Goal: Task Accomplishment & Management: Manage account settings

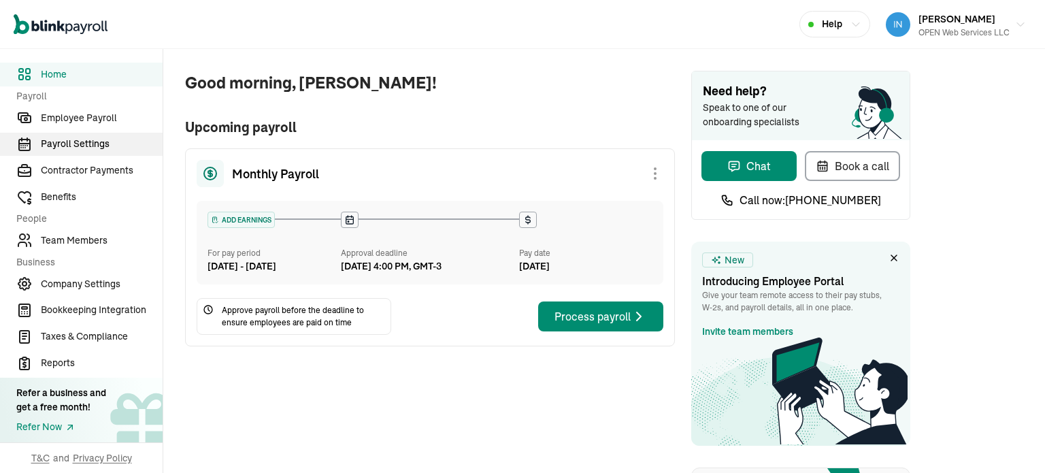
click at [78, 146] on span "Payroll Settings" at bounding box center [102, 144] width 122 height 14
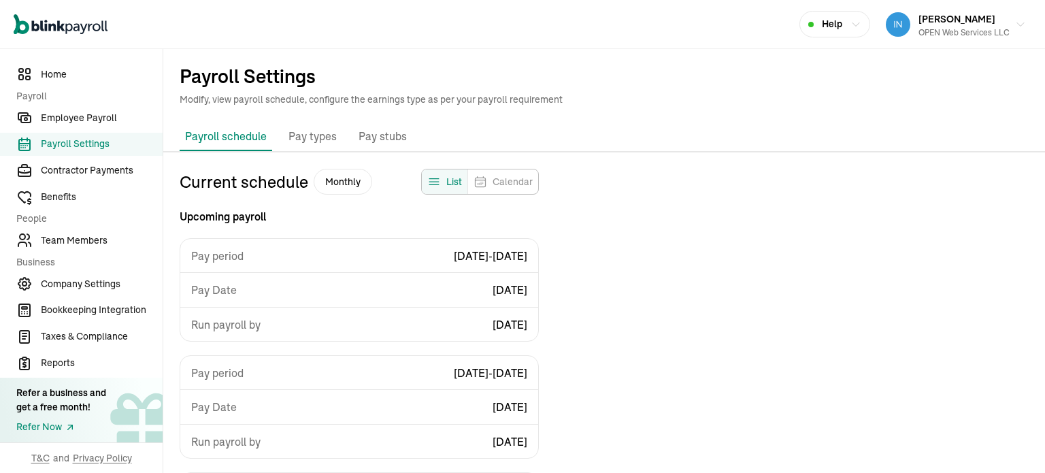
drag, startPoint x: 740, startPoint y: 312, endPoint x: 719, endPoint y: 294, distance: 28.0
click at [740, 312] on div "Current schedule Monthly List Calendar Upcoming payroll Pay period 08/29/2025 -…" at bounding box center [604, 463] width 882 height 589
click at [773, 303] on div "Current schedule Monthly List Calendar Upcoming payroll Pay period 08/29/2025 -…" at bounding box center [604, 463] width 882 height 589
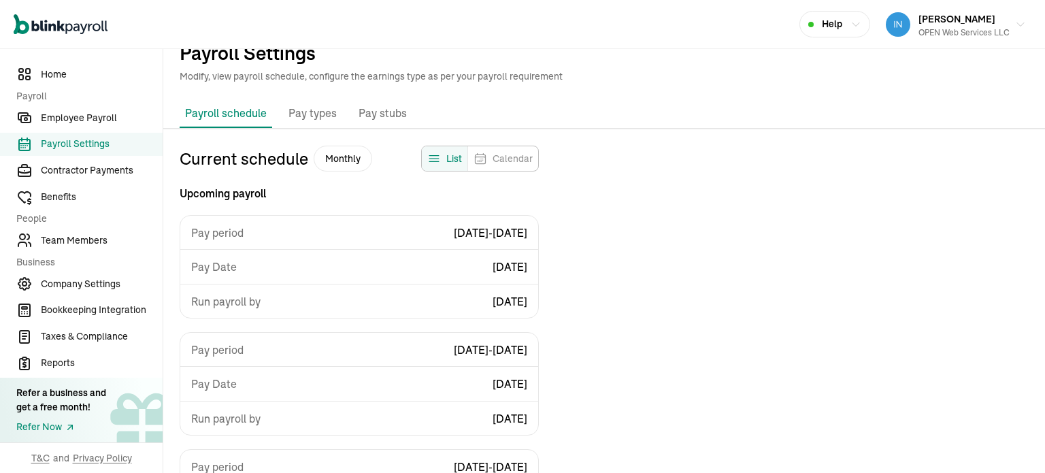
scroll to position [16, 0]
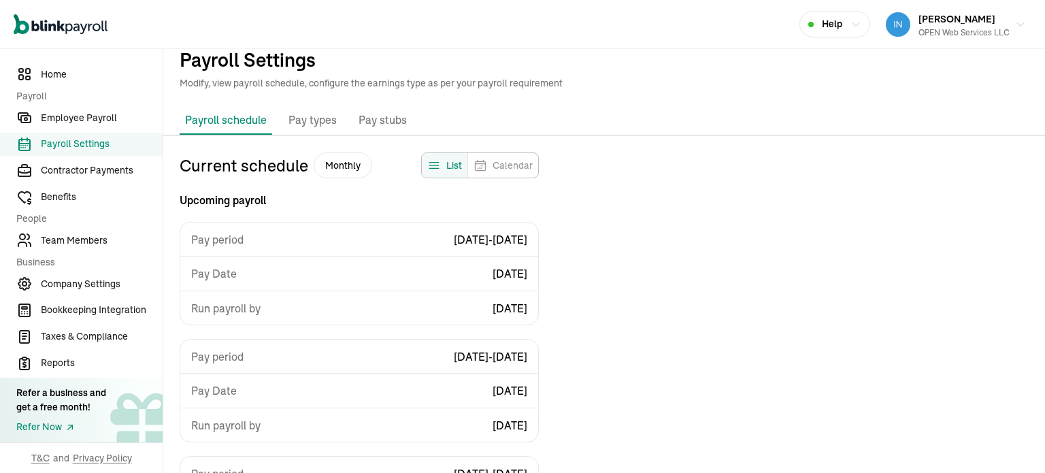
click at [498, 167] on span "Calendar" at bounding box center [513, 166] width 40 height 14
click at [452, 167] on span "List" at bounding box center [454, 166] width 16 height 14
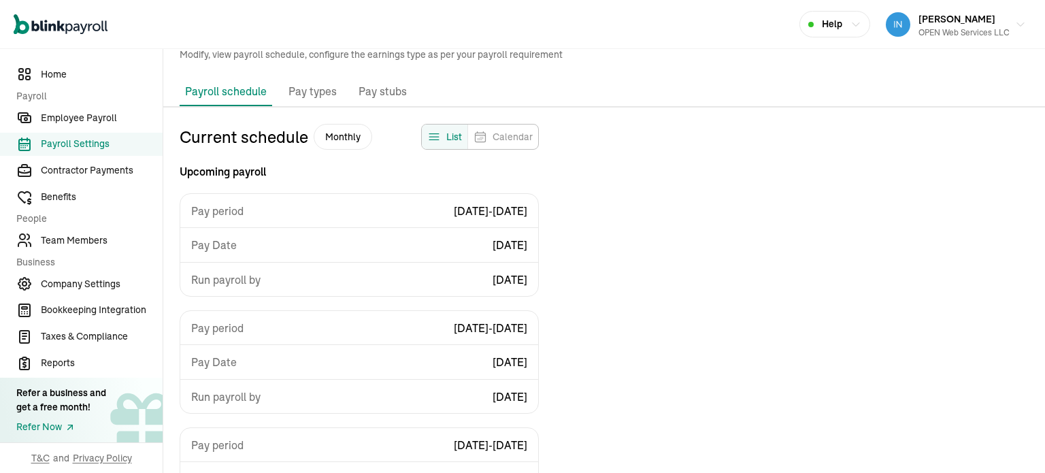
scroll to position [34, 0]
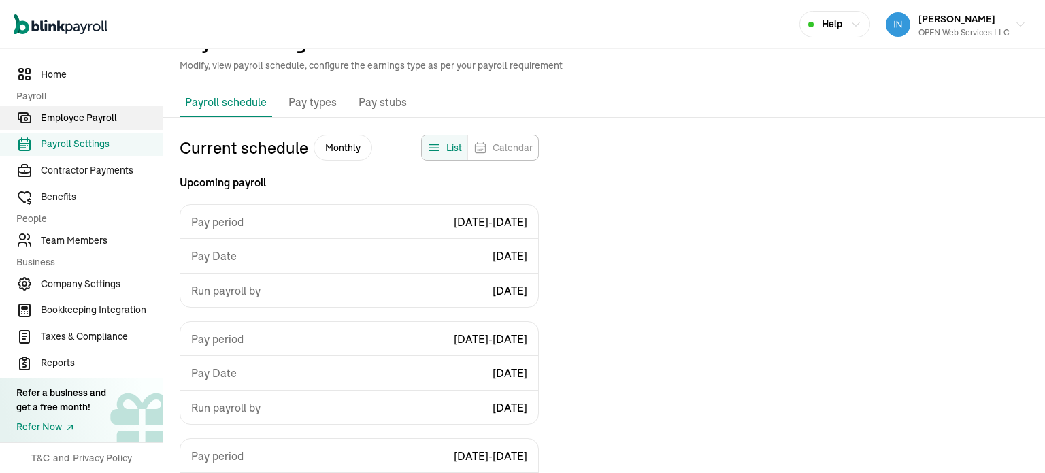
click at [86, 120] on span "Employee Payroll" at bounding box center [102, 118] width 122 height 14
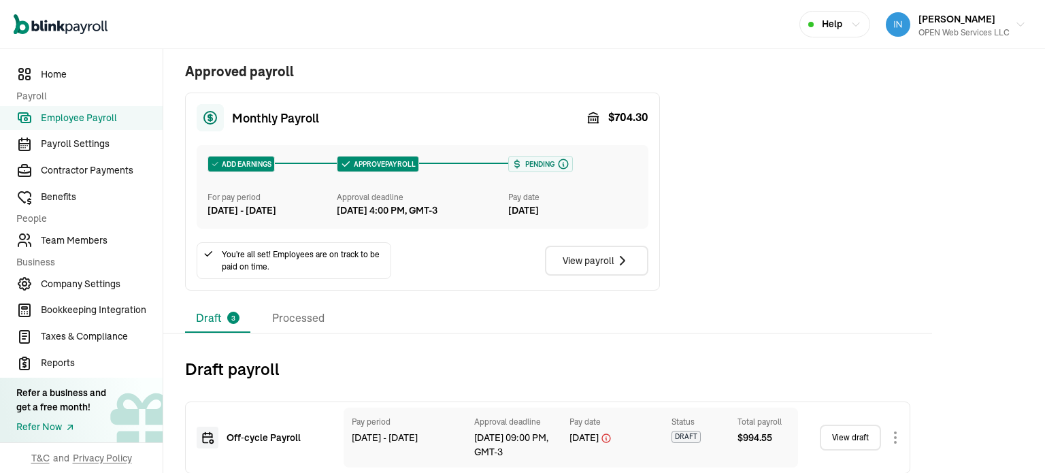
scroll to position [272, 0]
click at [687, 332] on div "Draft 3 Processed" at bounding box center [547, 317] width 725 height 29
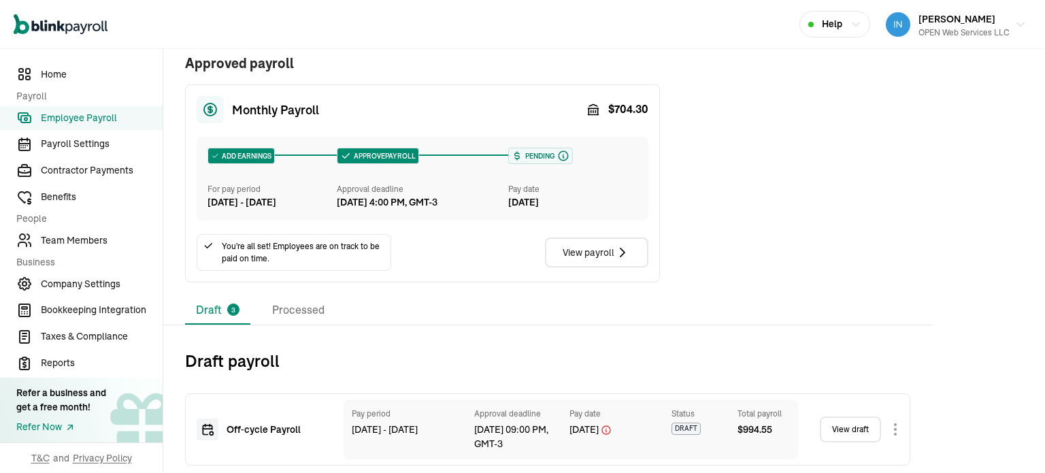
scroll to position [357, 0]
